Goal: Task Accomplishment & Management: Use online tool/utility

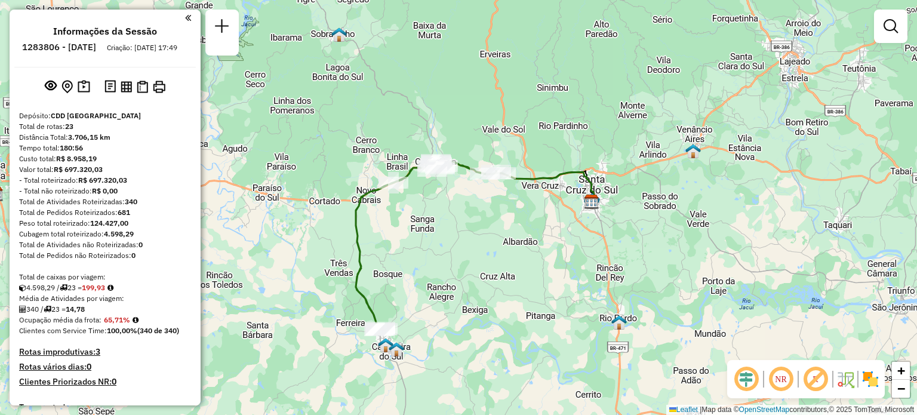
scroll to position [1191, 0]
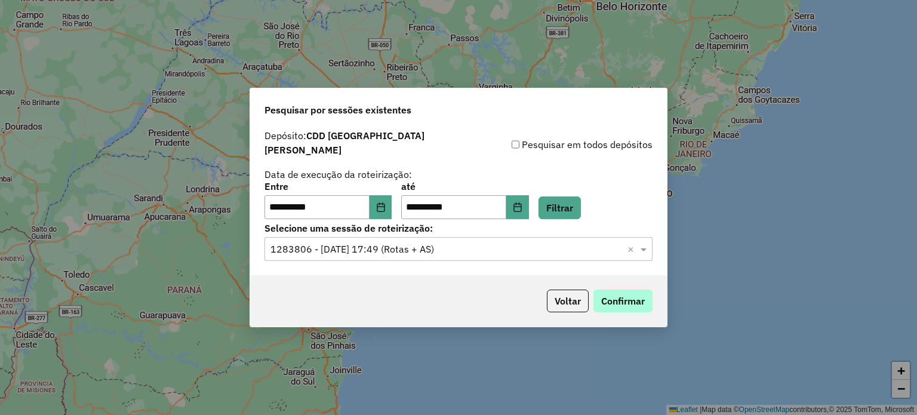
click at [633, 291] on button "Confirmar" at bounding box center [622, 300] width 59 height 23
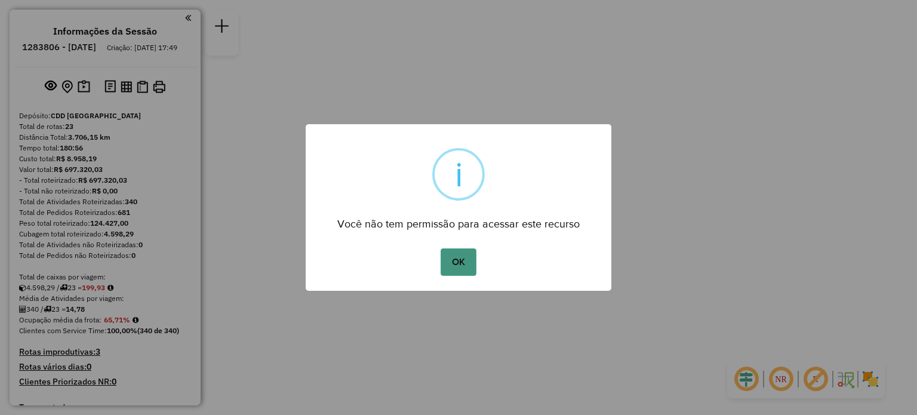
click at [458, 260] on button "OK" at bounding box center [457, 261] width 35 height 27
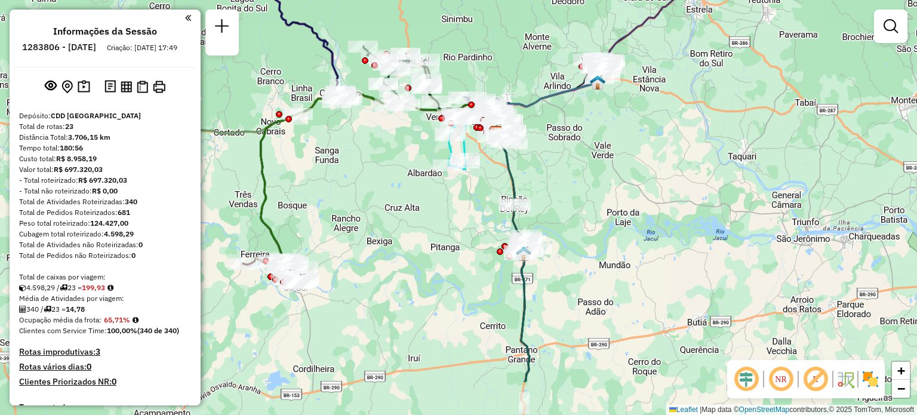
drag, startPoint x: 317, startPoint y: 308, endPoint x: 358, endPoint y: 231, distance: 87.3
click at [358, 231] on div "Janela de atendimento Grade de atendimento Capacidade Transportadoras Veículos …" at bounding box center [458, 207] width 917 height 415
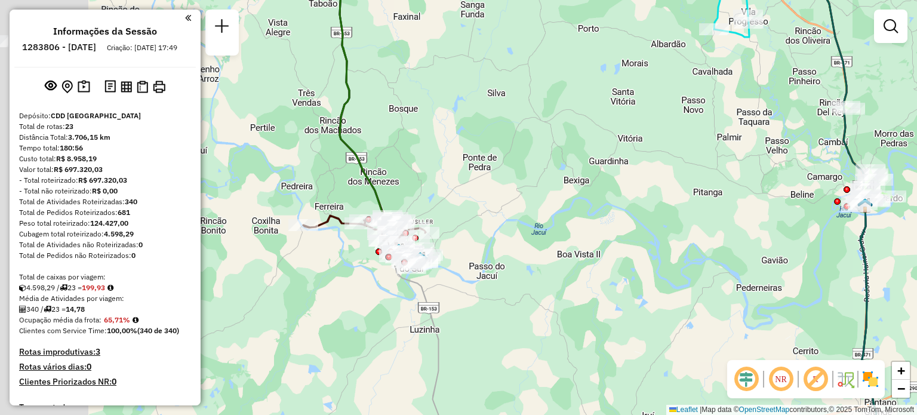
drag, startPoint x: 439, startPoint y: 133, endPoint x: 440, endPoint y: 142, distance: 9.0
click at [442, 132] on div "Janela de atendimento Grade de atendimento Capacidade Transportadoras Veículos …" at bounding box center [458, 207] width 917 height 415
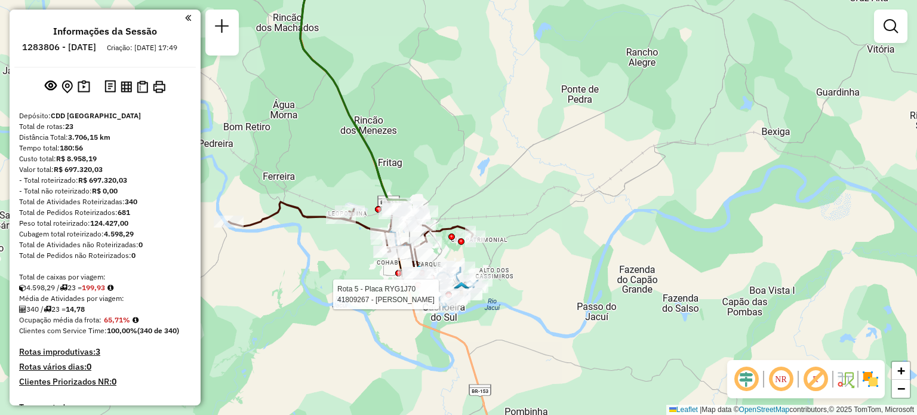
select select "**********"
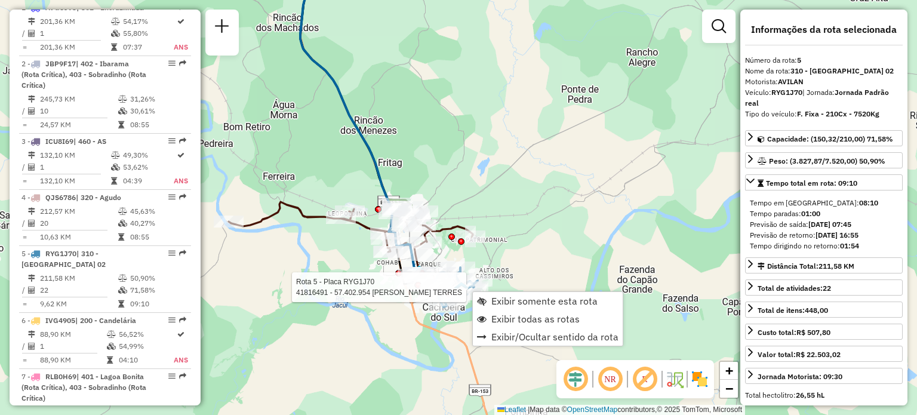
scroll to position [735, 0]
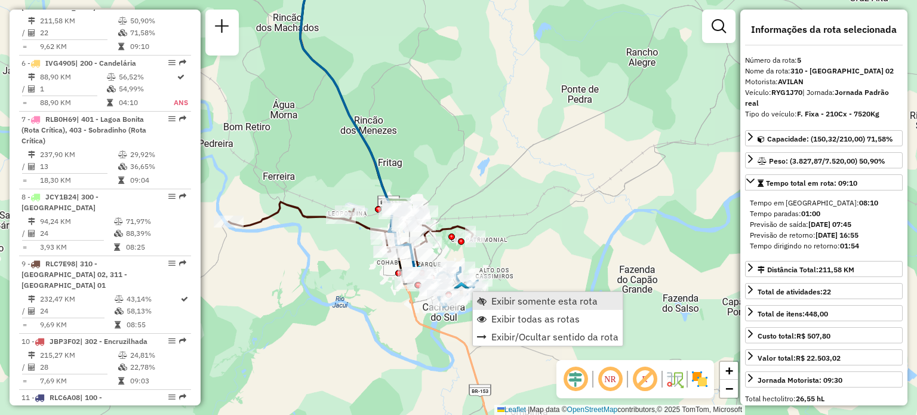
click at [538, 300] on span "Exibir somente esta rota" at bounding box center [544, 301] width 106 height 10
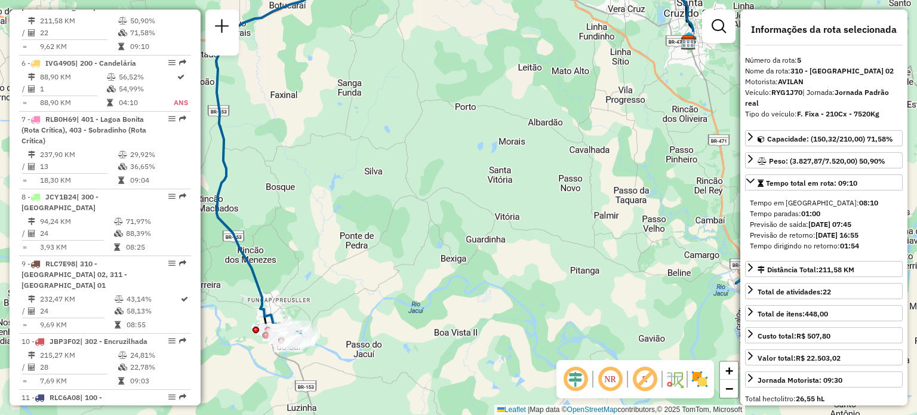
drag, startPoint x: 485, startPoint y: 273, endPoint x: 485, endPoint y: 183, distance: 89.5
click at [485, 183] on div "Janela de atendimento Grade de atendimento Capacidade Transportadoras Veículos …" at bounding box center [458, 207] width 917 height 415
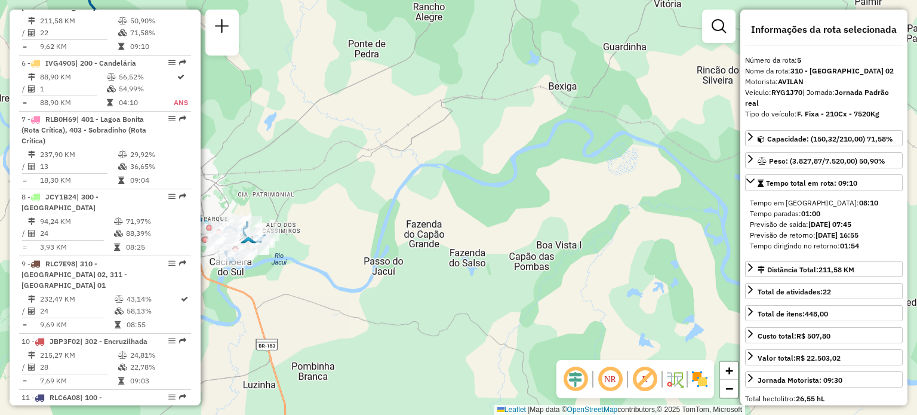
drag, startPoint x: 263, startPoint y: 300, endPoint x: 365, endPoint y: 285, distance: 103.2
click at [365, 285] on div "Janela de atendimento Grade de atendimento Capacidade Transportadoras Veículos …" at bounding box center [458, 207] width 917 height 415
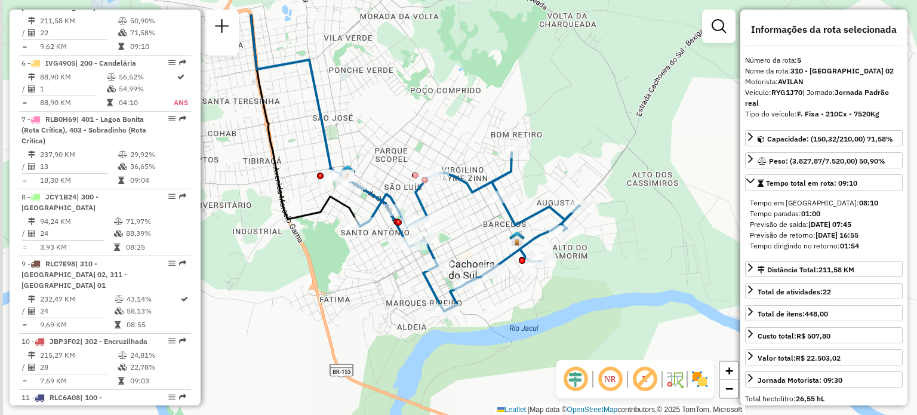
drag, startPoint x: 528, startPoint y: 298, endPoint x: 602, endPoint y: 326, distance: 79.4
click at [602, 326] on div "Janela de atendimento Grade de atendimento Capacidade Transportadoras Veículos …" at bounding box center [458, 207] width 917 height 415
